Goal: Book appointment/travel/reservation

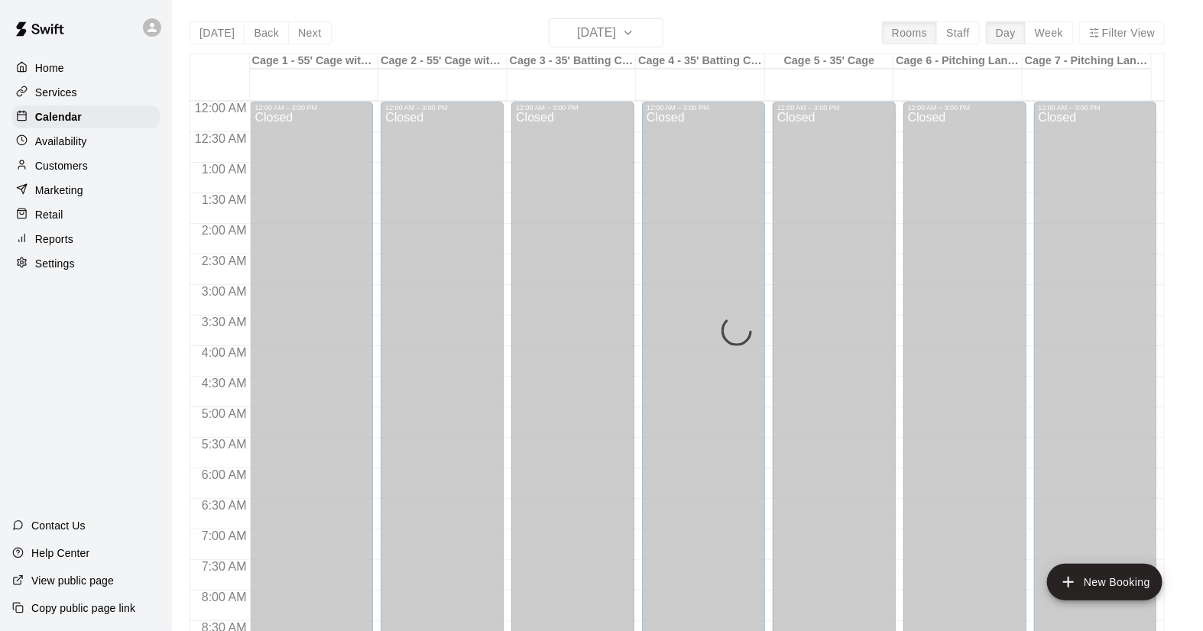
scroll to position [816, 0]
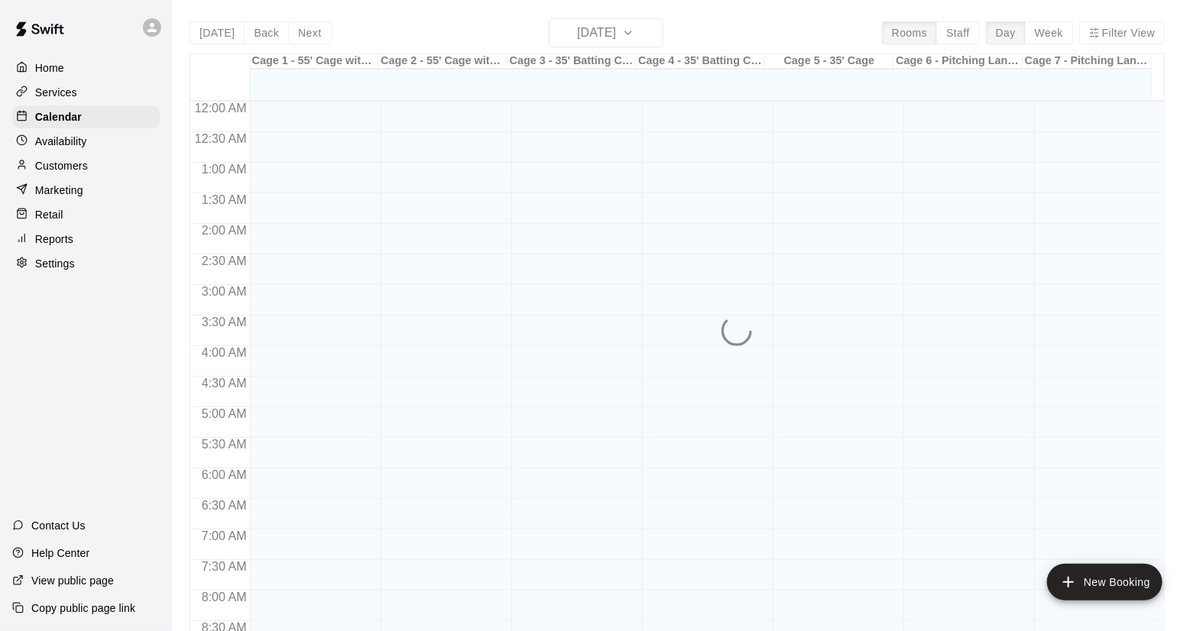
scroll to position [873, 0]
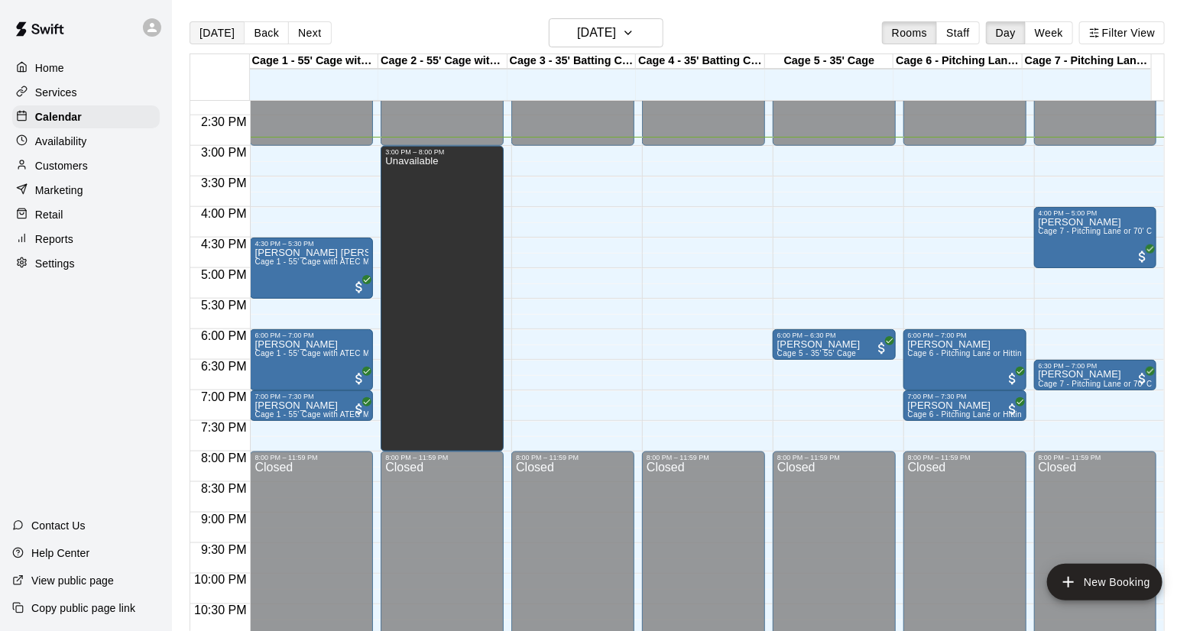
click at [214, 38] on button "[DATE]" at bounding box center [217, 32] width 55 height 23
click at [294, 30] on button "Next" at bounding box center [309, 32] width 43 height 23
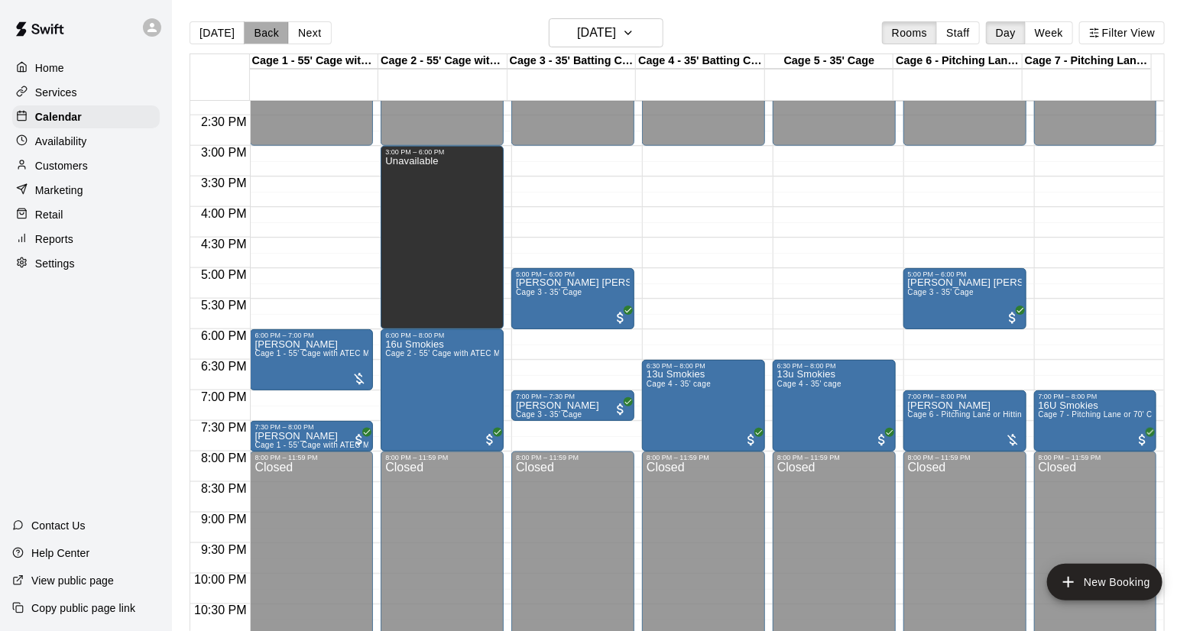
click at [250, 29] on button "Back" at bounding box center [266, 32] width 45 height 23
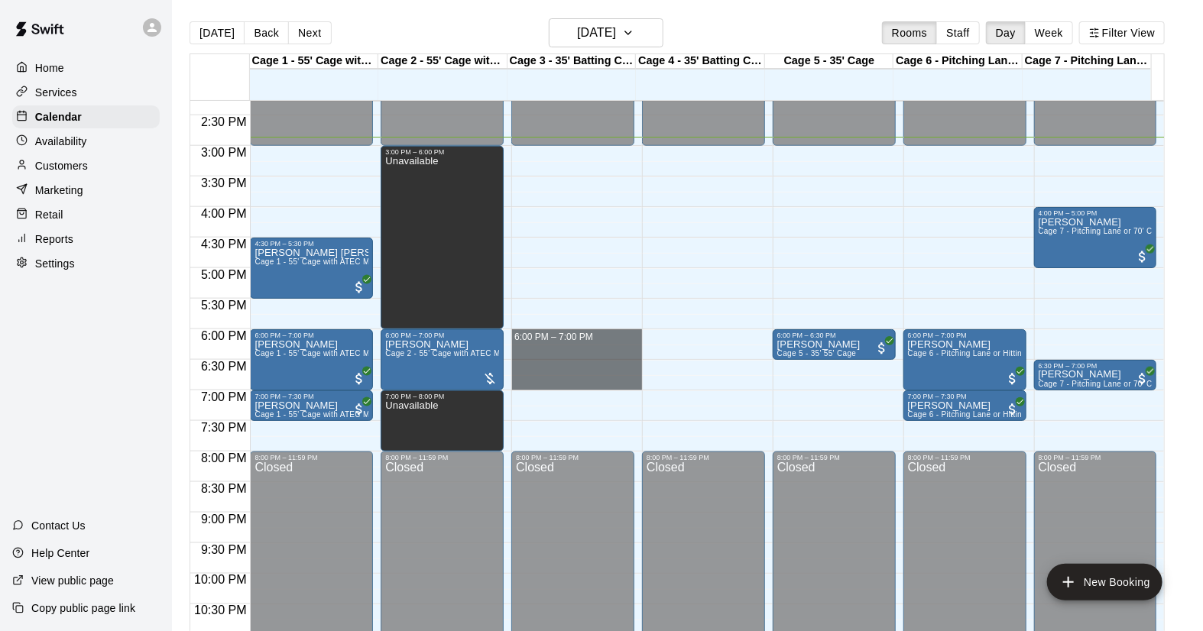
drag, startPoint x: 550, startPoint y: 335, endPoint x: 553, endPoint y: 384, distance: 49.0
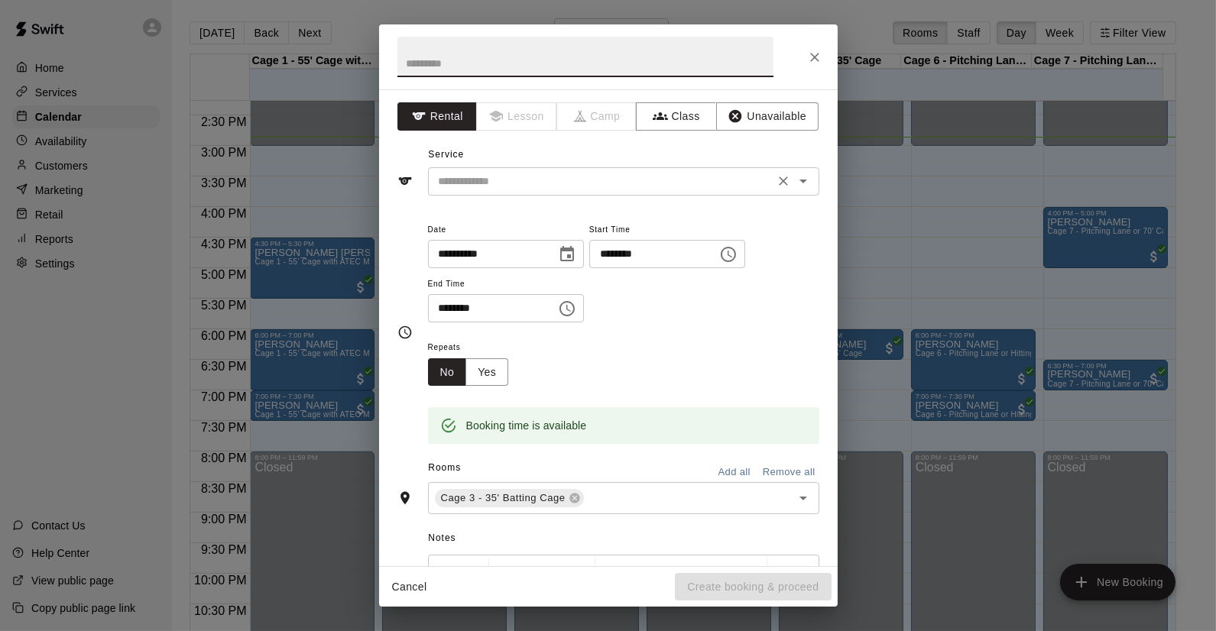
click at [521, 179] on input "text" at bounding box center [601, 181] width 337 height 19
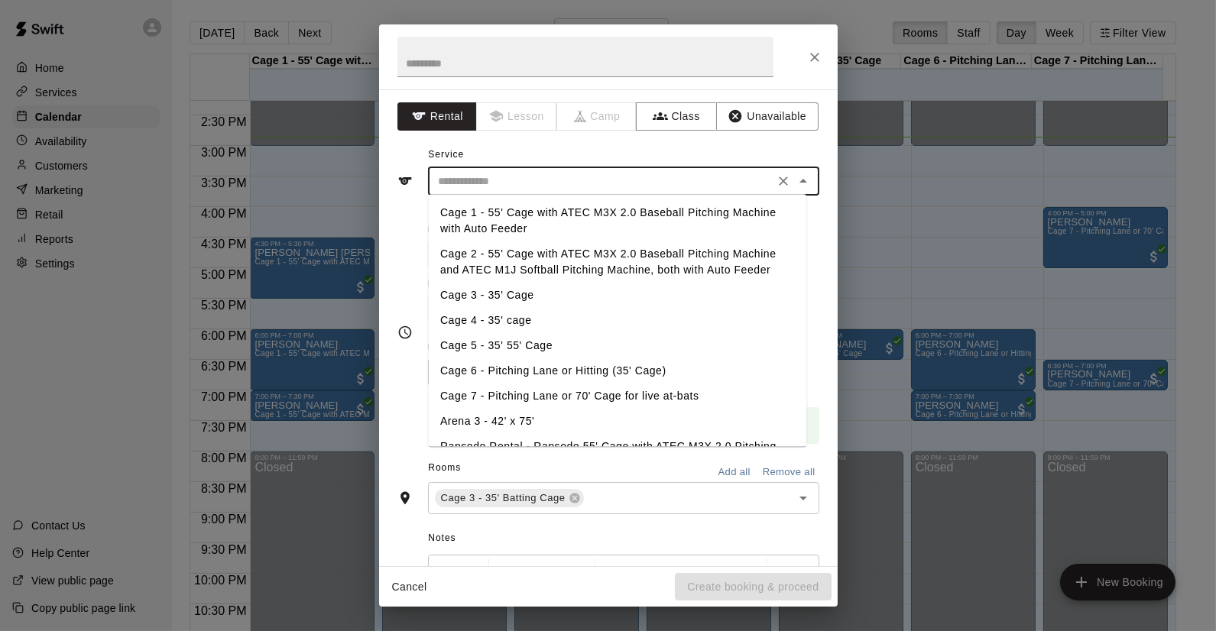
click at [486, 297] on li "Cage 3 - 35' Cage" at bounding box center [617, 295] width 378 height 25
type input "**********"
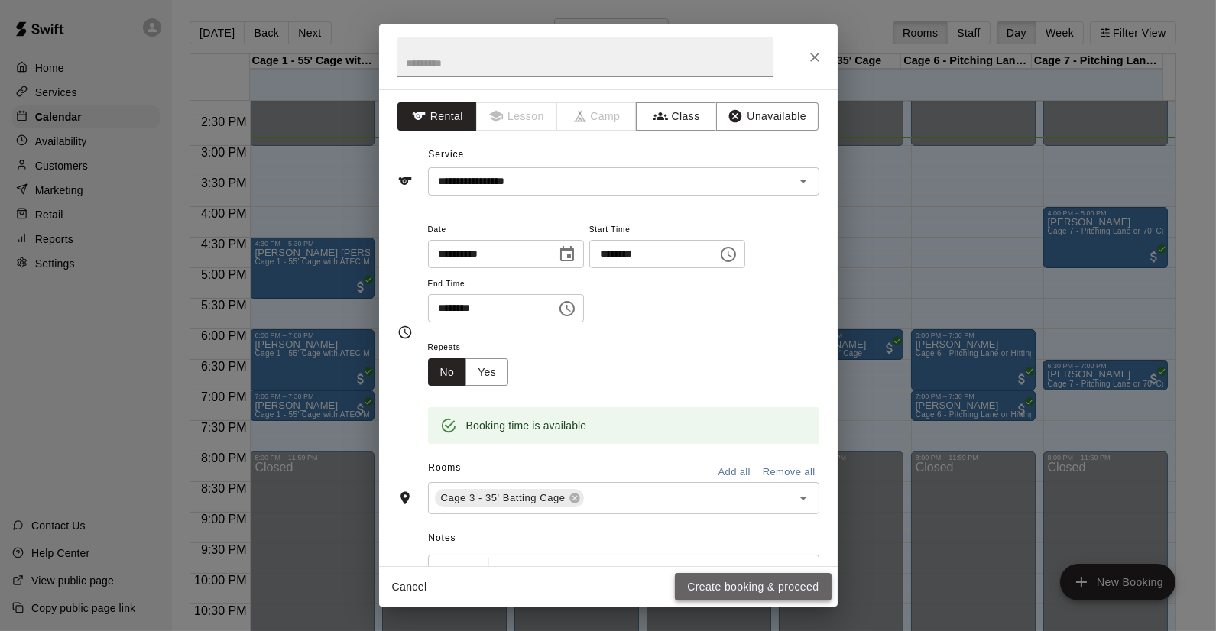
click at [763, 582] on button "Create booking & proceed" at bounding box center [753, 587] width 156 height 28
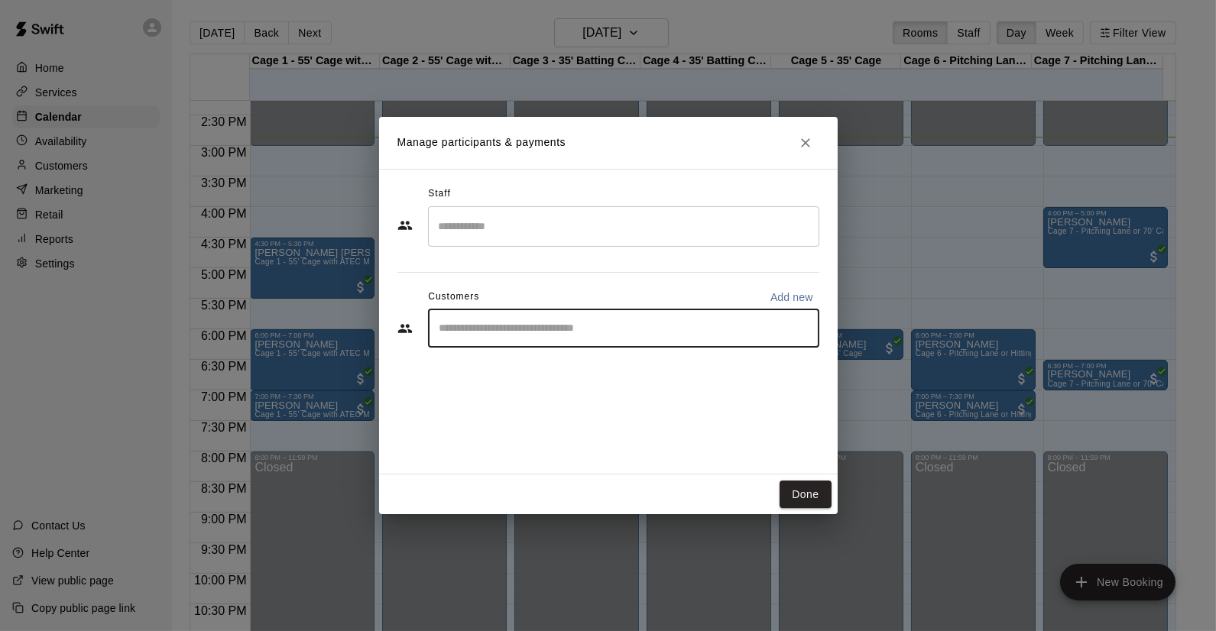
click at [520, 326] on input "Start typing to search customers..." at bounding box center [624, 328] width 378 height 15
type input "**********"
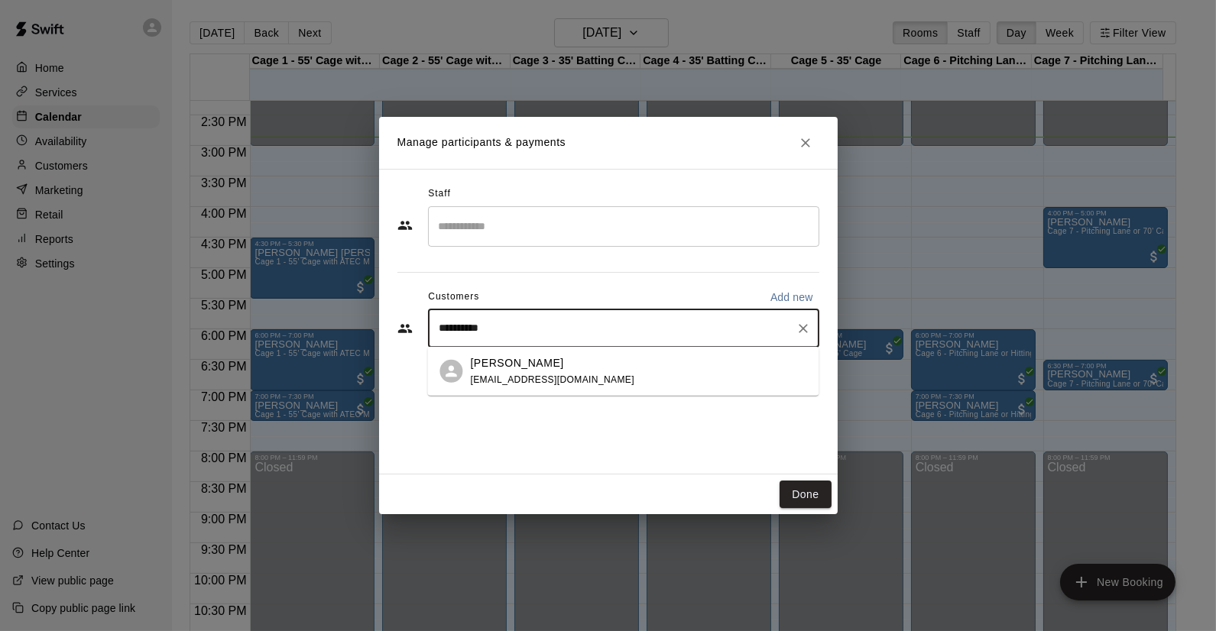
click at [495, 365] on p "[PERSON_NAME]" at bounding box center [516, 363] width 93 height 16
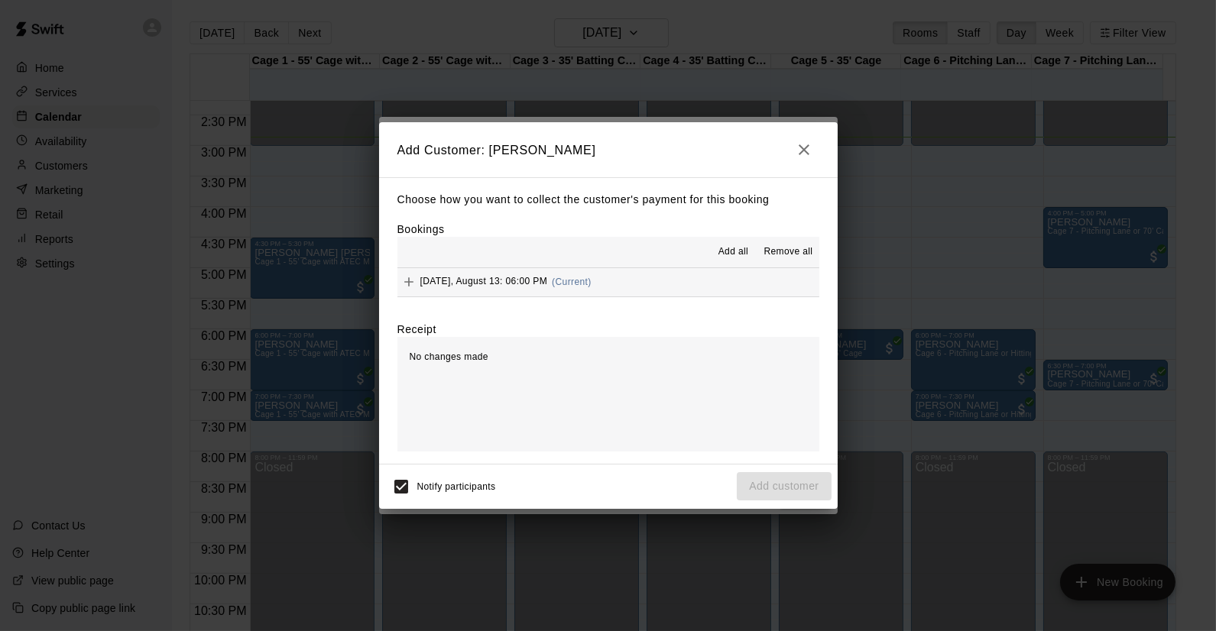
click at [660, 292] on button "[DATE], August 13: 06:00 PM (Current)" at bounding box center [608, 282] width 422 height 28
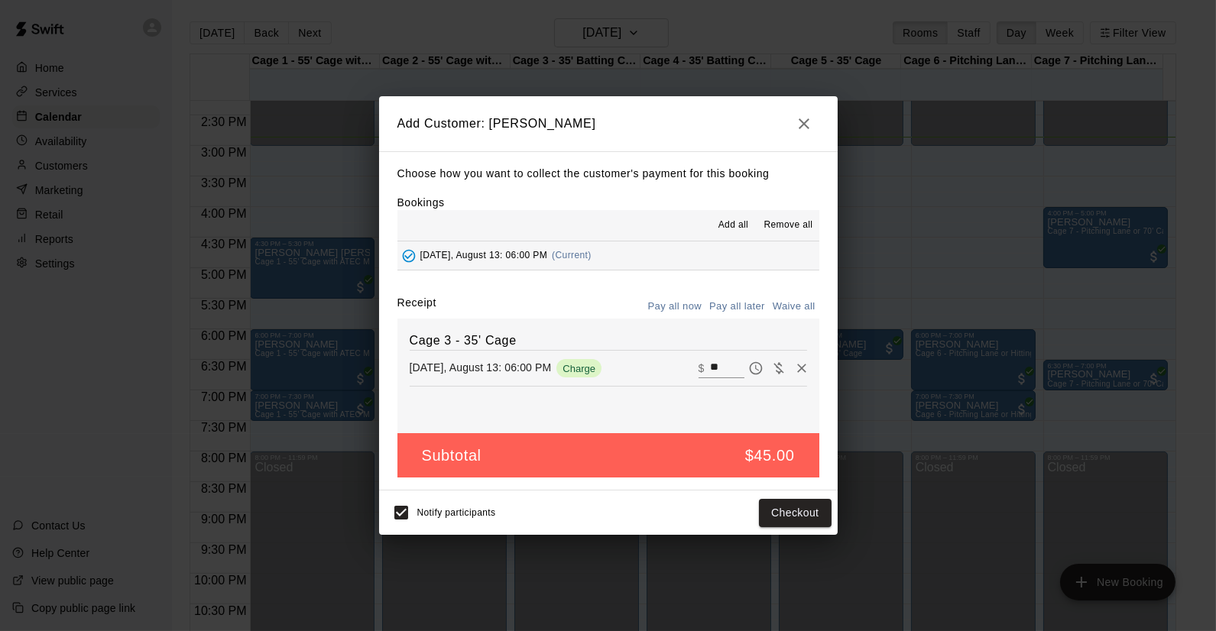
click at [752, 302] on button "Pay all later" at bounding box center [736, 307] width 63 height 24
click at [790, 508] on button "Add customer" at bounding box center [784, 513] width 94 height 28
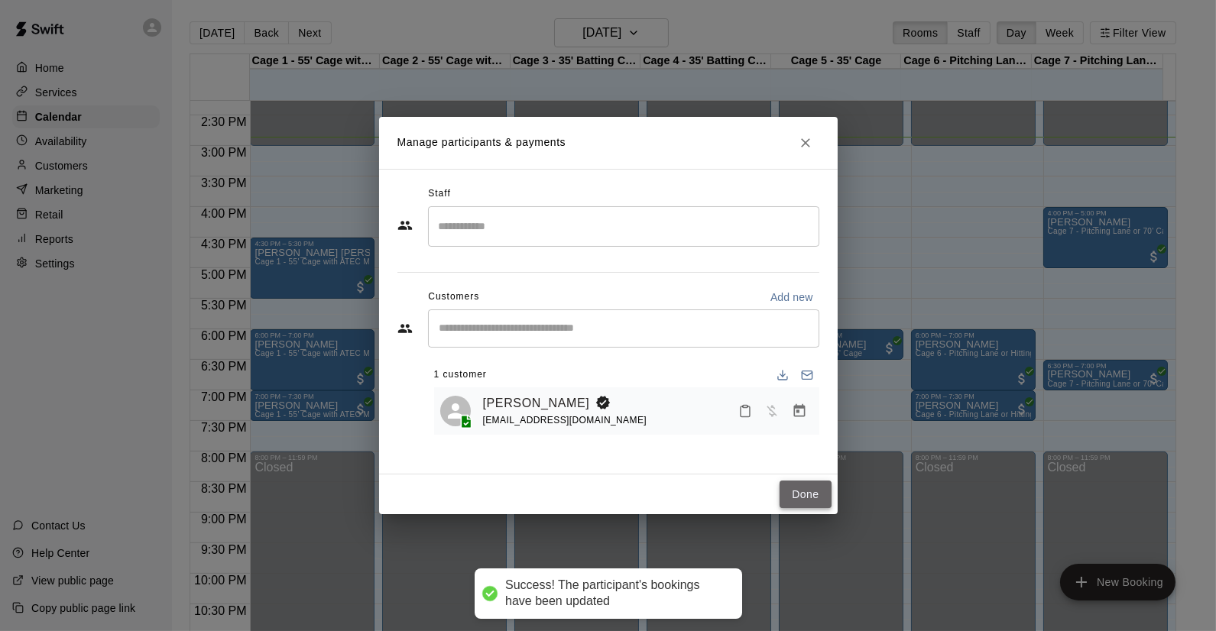
click at [788, 489] on button "Done" at bounding box center [805, 495] width 51 height 28
